Goal: Information Seeking & Learning: Learn about a topic

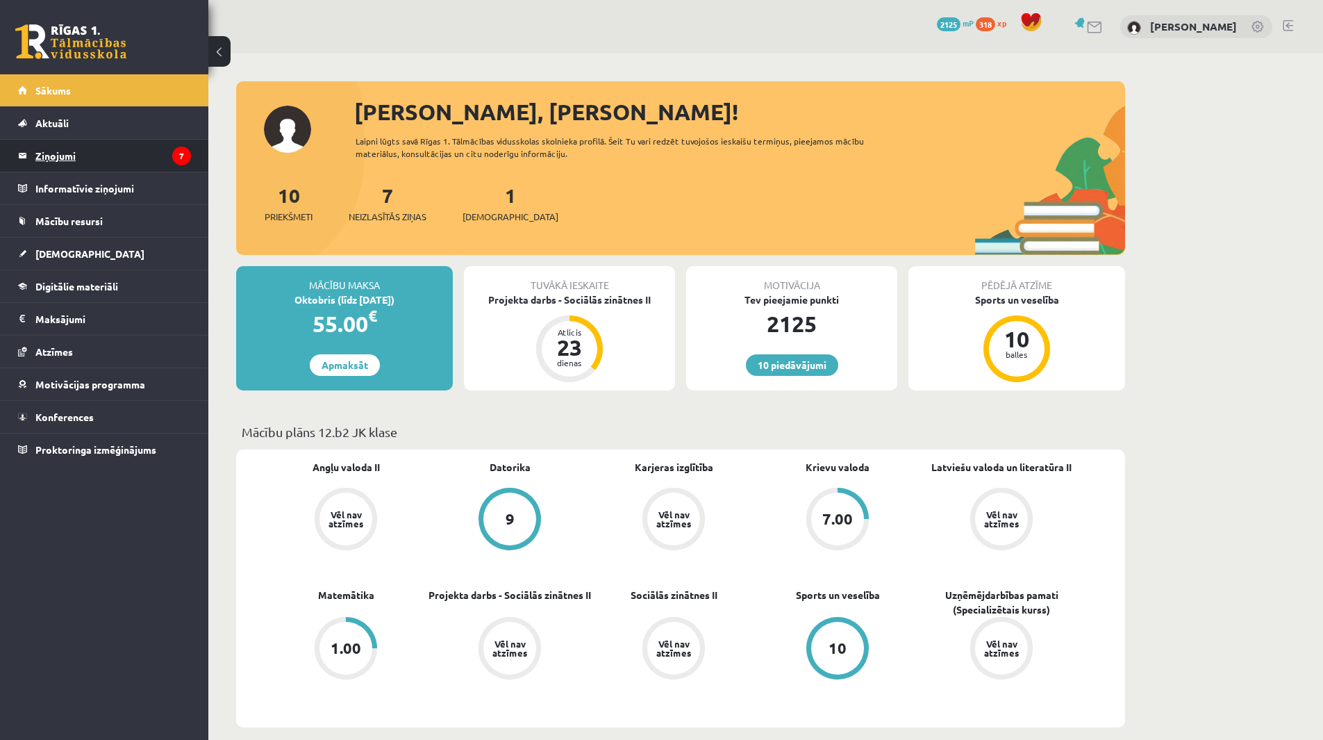
click at [61, 154] on legend "Ziņojumi 7" at bounding box center [113, 156] width 156 height 32
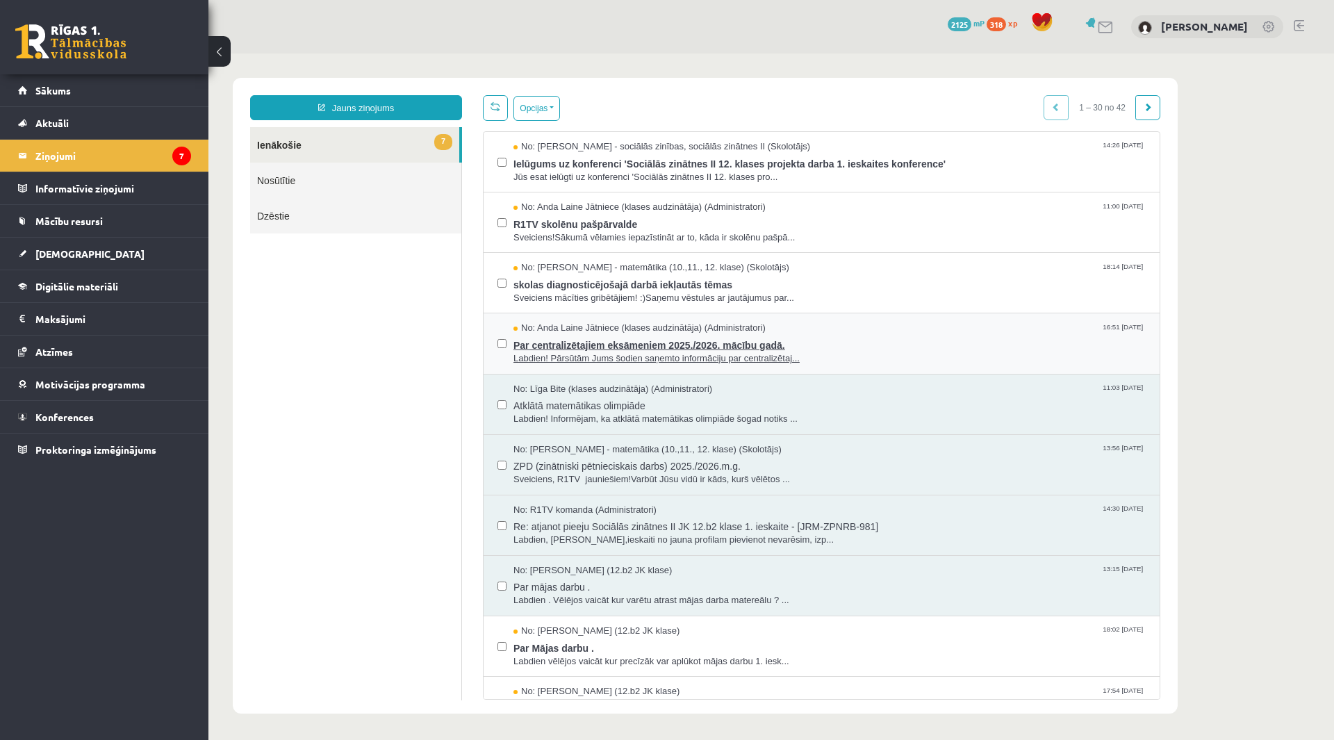
click at [593, 347] on span "Par centralizētajiem eksāmeniem 2025./2026. mācību gadā." at bounding box center [829, 343] width 632 height 17
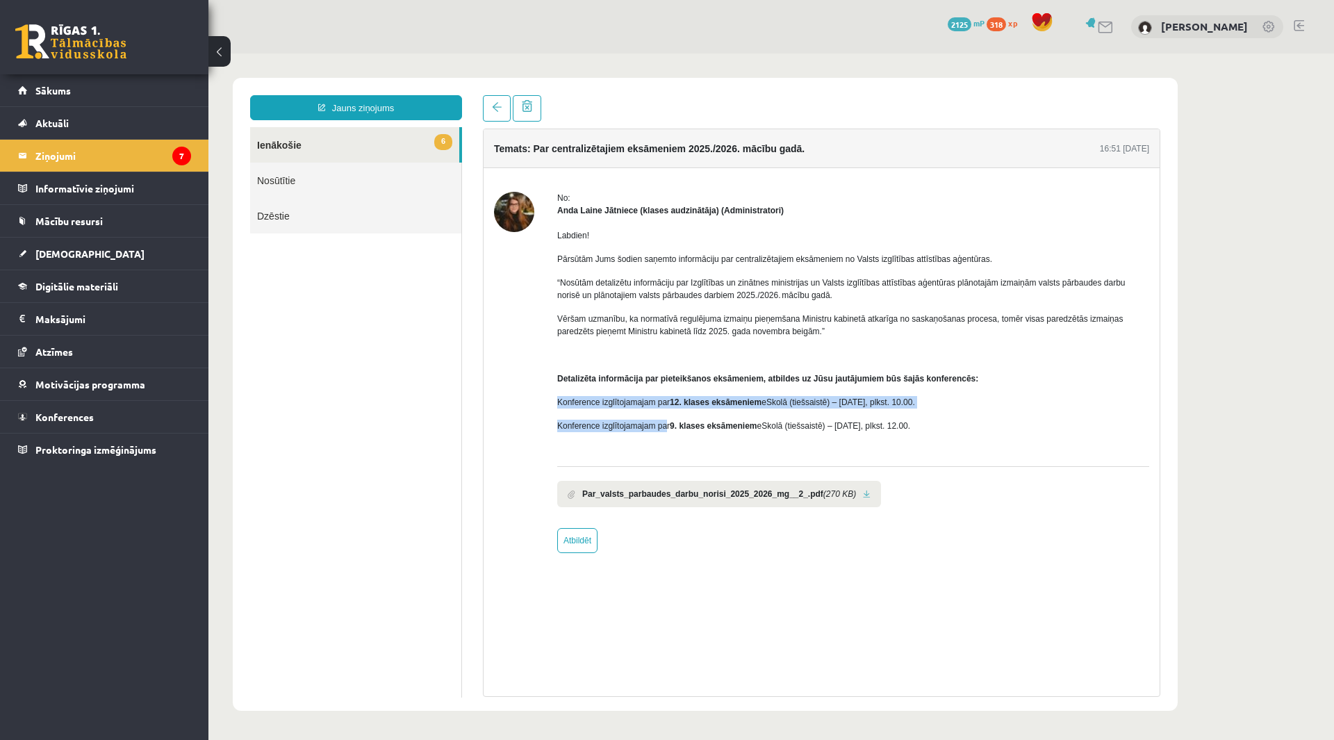
drag, startPoint x: 556, startPoint y: 402, endPoint x: 666, endPoint y: 415, distance: 111.3
click at [666, 415] on div "No: [PERSON_NAME] Jātniece (klases audzinātāja) (Administratori) Labdien! Pārsū…" at bounding box center [821, 372] width 655 height 361
click at [620, 407] on span "Konference izglītojamajam par 12. klases eksāmeniem eSkolā (tiešsaistē) – [DATE…" at bounding box center [736, 402] width 358 height 10
click at [863, 491] on link at bounding box center [867, 494] width 8 height 9
click at [56, 156] on legend "Ziņojumi 7" at bounding box center [113, 156] width 156 height 32
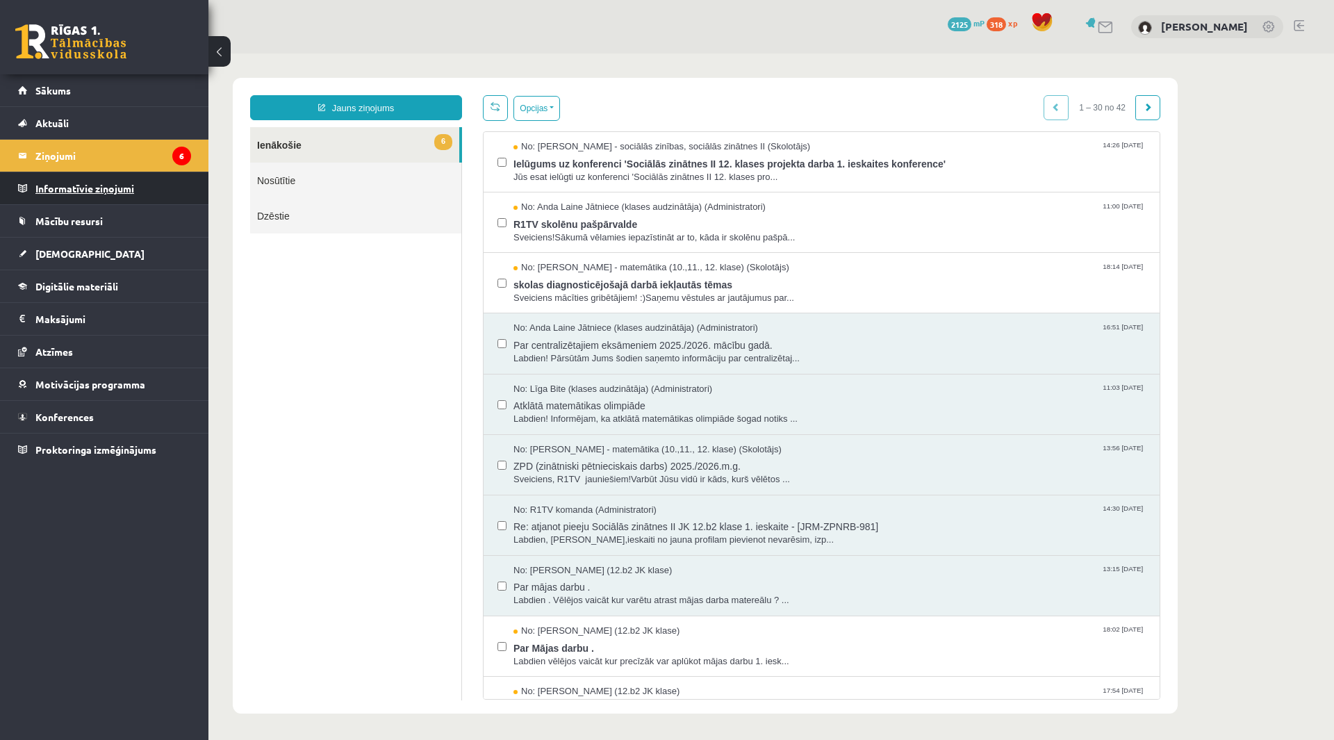
click at [60, 185] on legend "Informatīvie ziņojumi 0" at bounding box center [113, 188] width 156 height 32
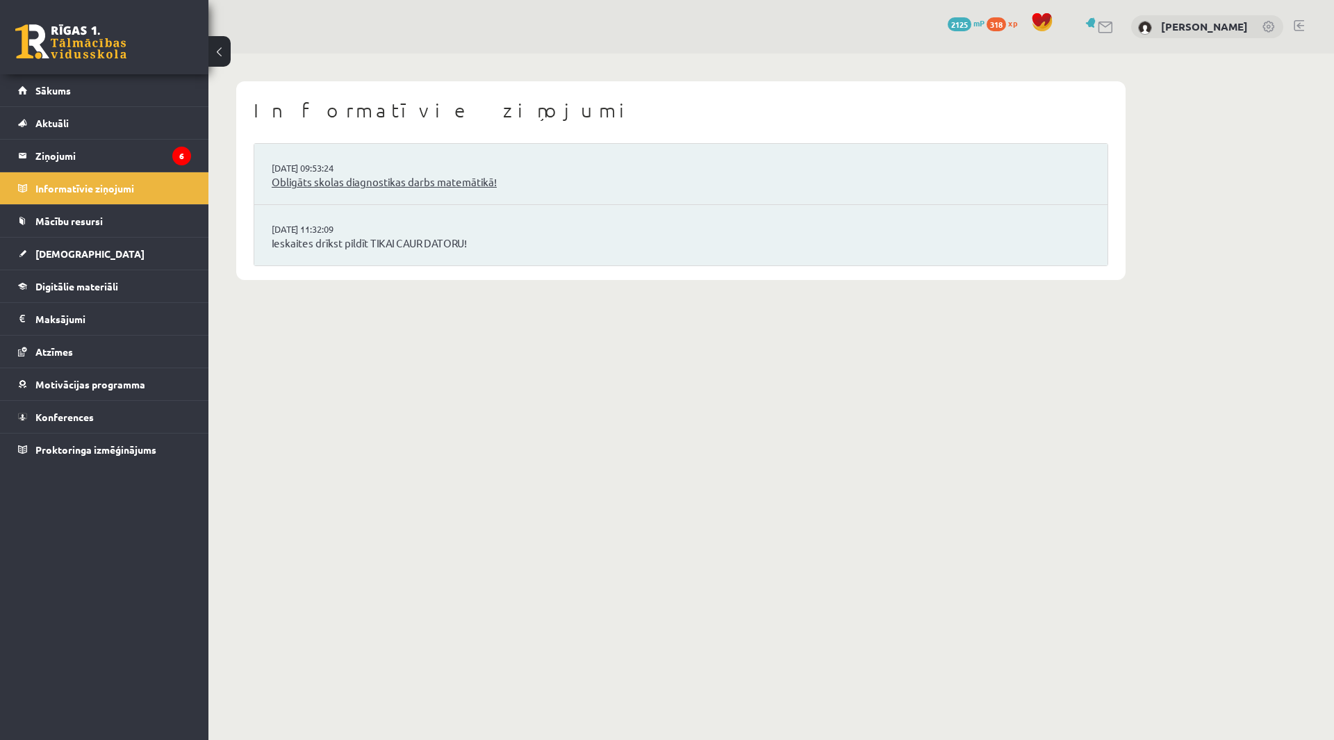
click at [325, 179] on link "Obligāts skolas diagnostikas darbs matemātikā!" at bounding box center [681, 182] width 818 height 16
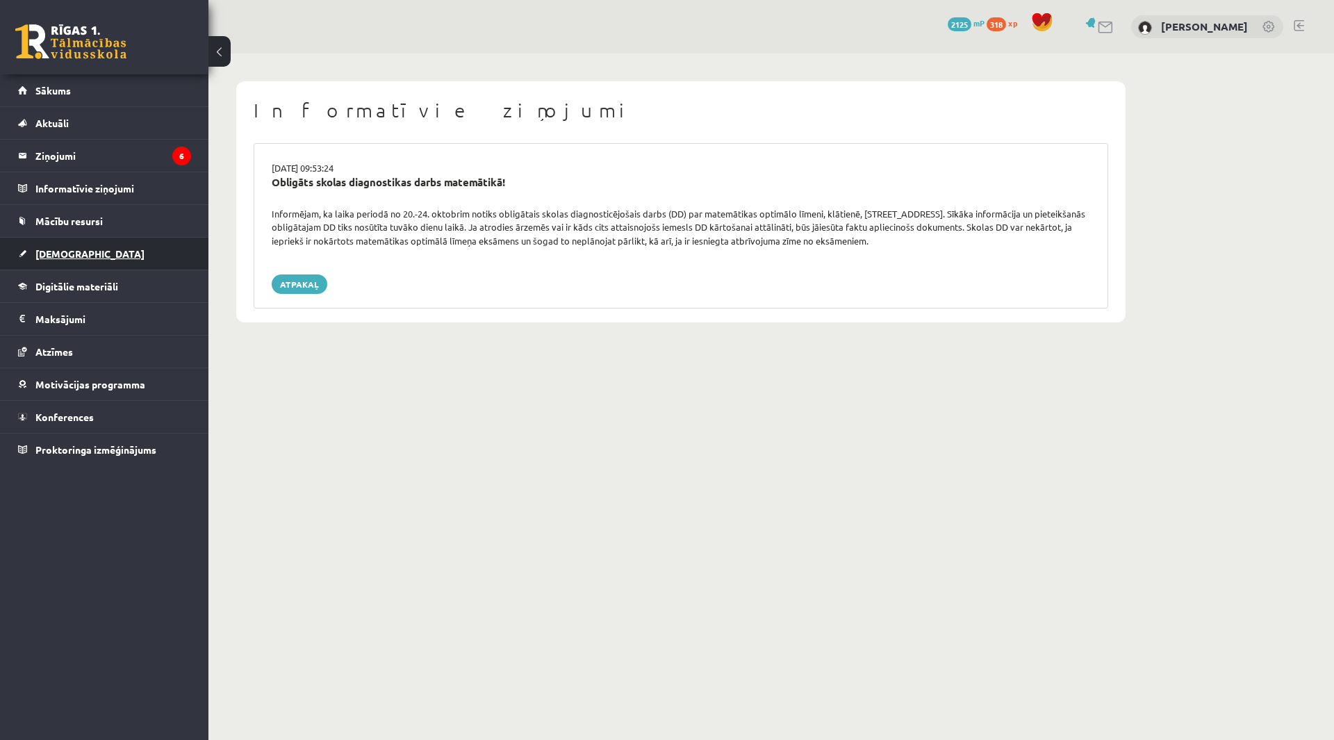
click at [50, 251] on span "[DEMOGRAPHIC_DATA]" at bounding box center [89, 253] width 109 height 13
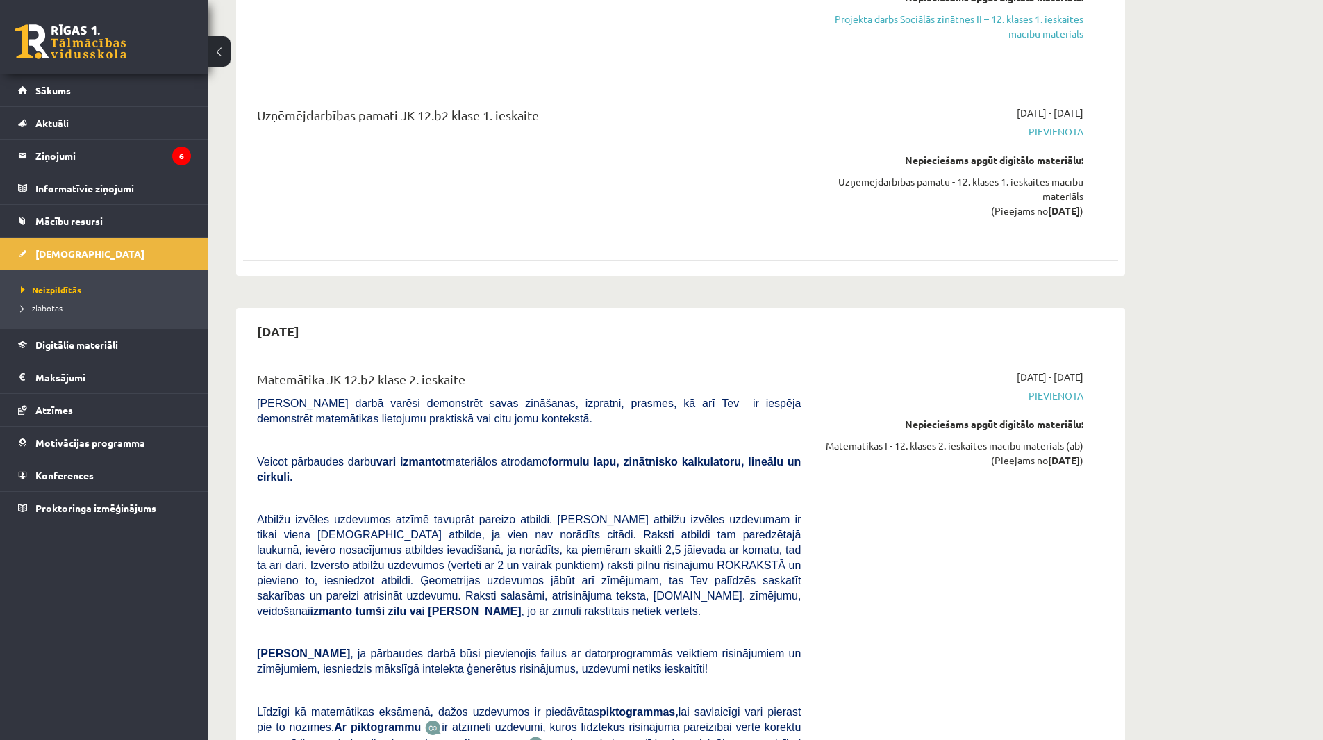
scroll to position [1042, 0]
